Goal: Information Seeking & Learning: Learn about a topic

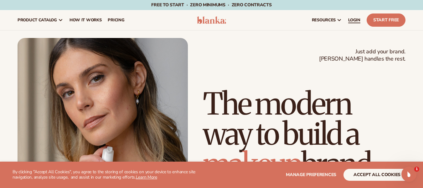
click at [356, 19] on span "LOGIN" at bounding box center [354, 20] width 12 height 5
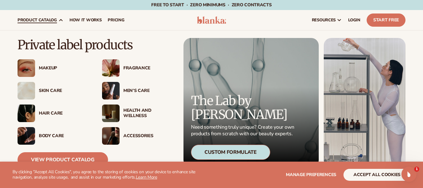
click at [113, 64] on img at bounding box center [111, 68] width 18 height 18
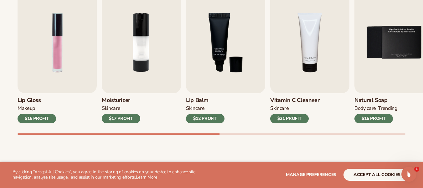
scroll to position [231, 0]
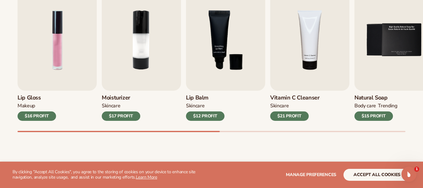
click at [172, 137] on div "Best sellers Private label products to start your beauty and self care line [DA…" at bounding box center [211, 49] width 423 height 225
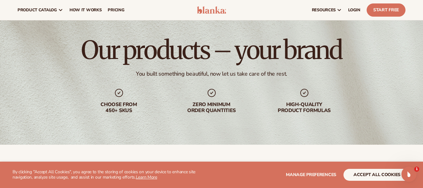
scroll to position [0, 0]
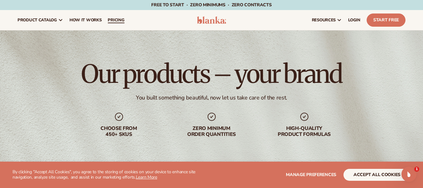
click at [115, 20] on span "pricing" at bounding box center [116, 20] width 17 height 5
